Goal: Task Accomplishment & Management: Use online tool/utility

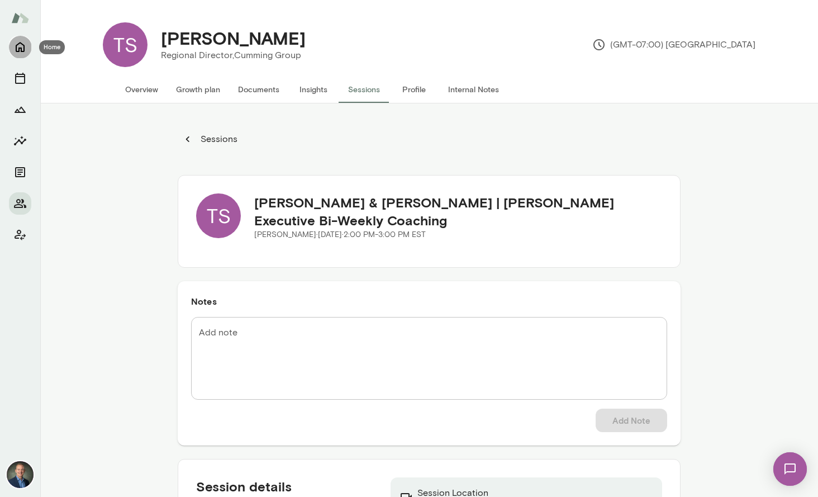
click at [22, 48] on icon "Home" at bounding box center [19, 46] width 13 height 13
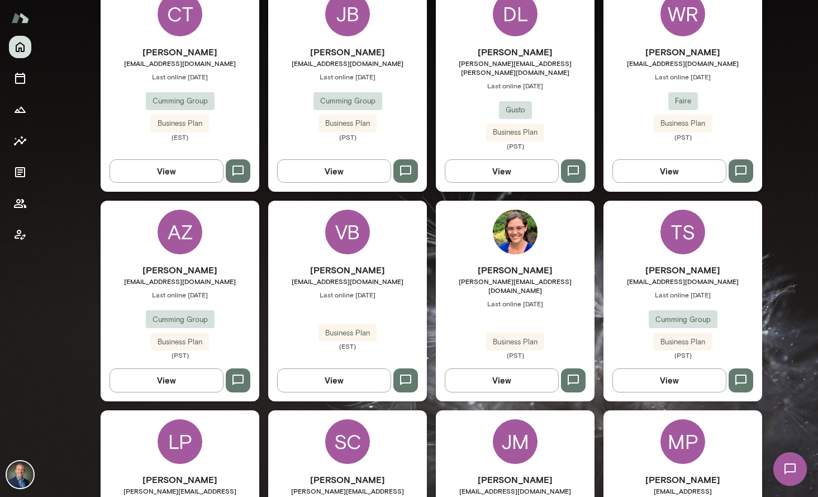
scroll to position [354, 0]
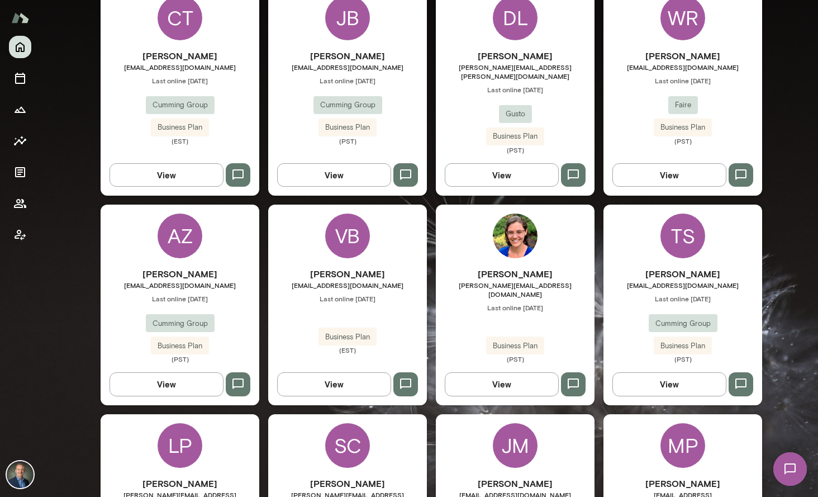
click at [234, 55] on h6 "[PERSON_NAME]" at bounding box center [180, 55] width 159 height 13
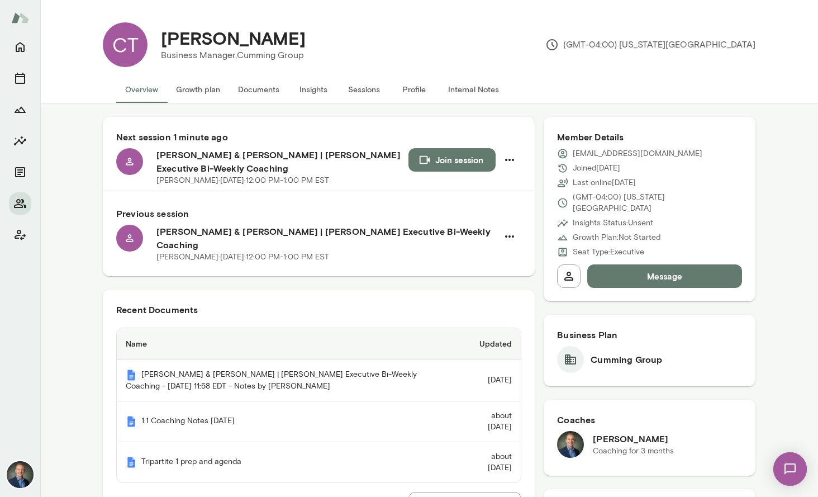
click at [464, 164] on button "Join session" at bounding box center [452, 159] width 87 height 23
